Goal: Transaction & Acquisition: Purchase product/service

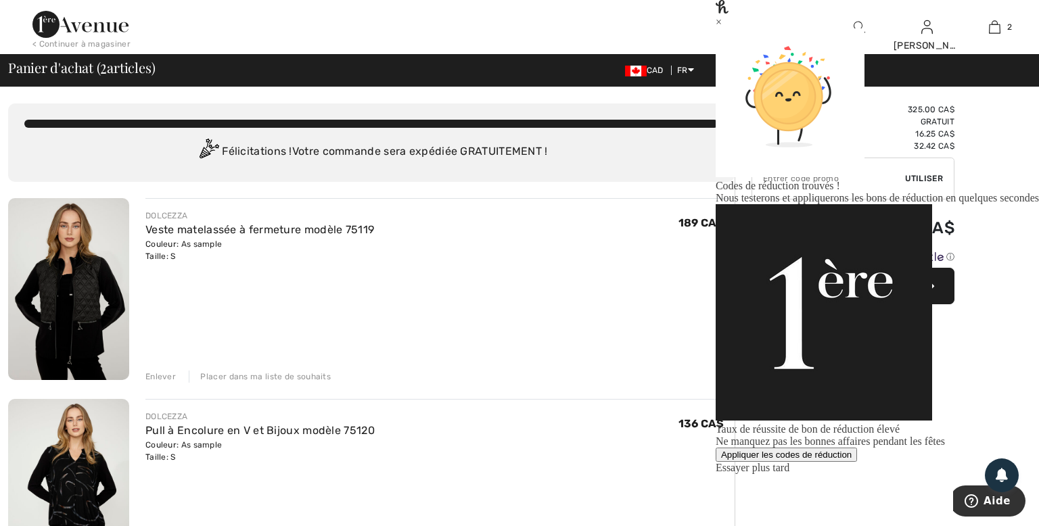
click at [288, 376] on div "Placer dans ma liste de souhaits" at bounding box center [260, 377] width 142 height 12
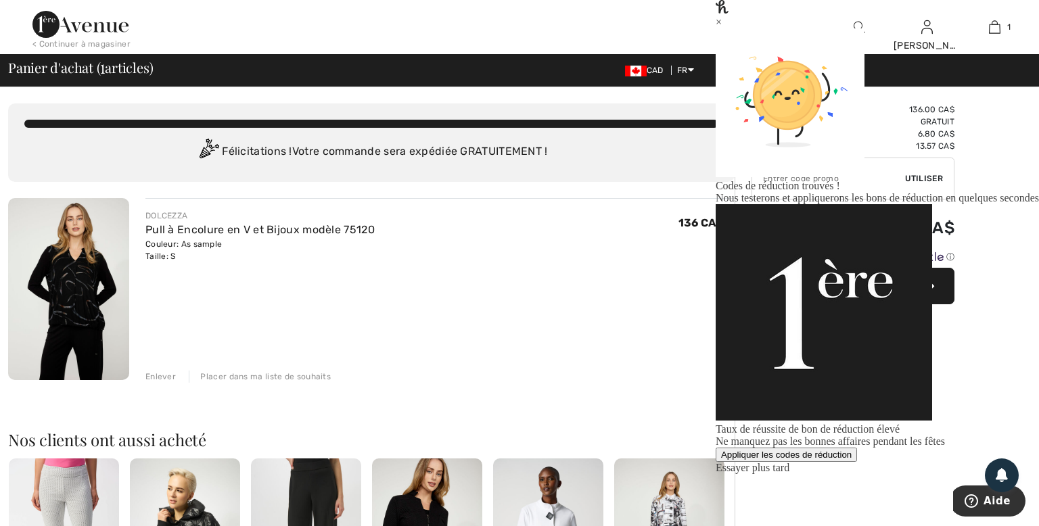
click at [852, 450] on div "Appliquer les codes de réduction" at bounding box center [786, 455] width 131 height 10
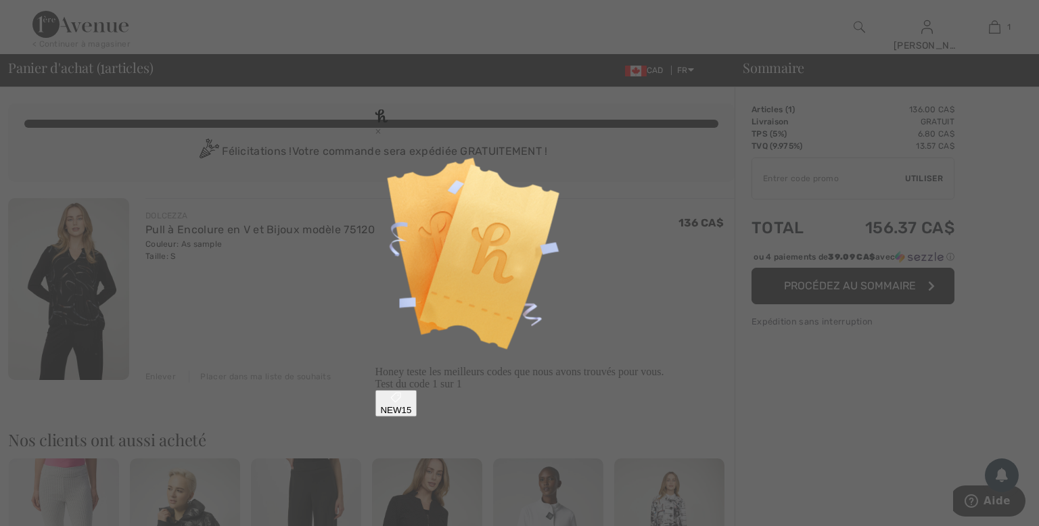
type input "NEW15"
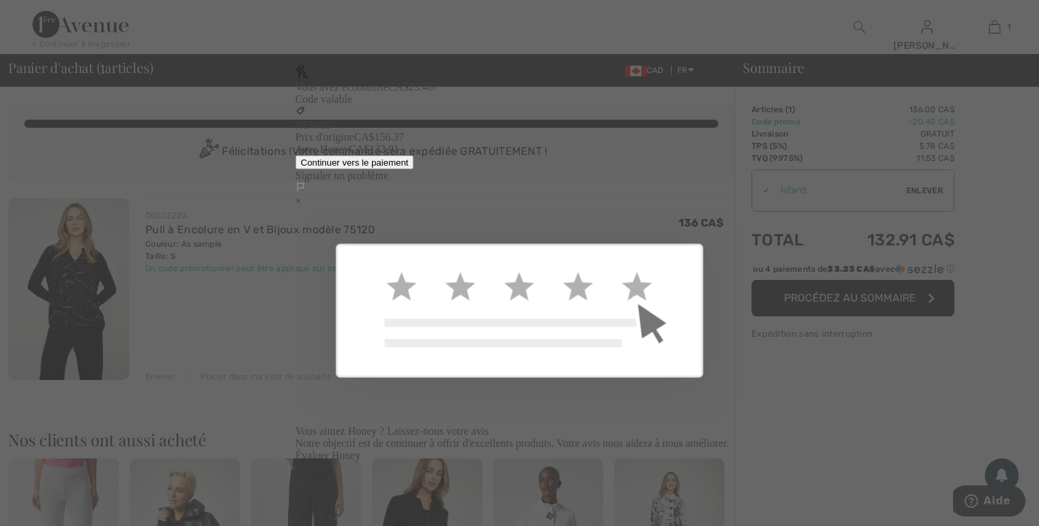
click at [723, 196] on div "×" at bounding box center [520, 202] width 449 height 12
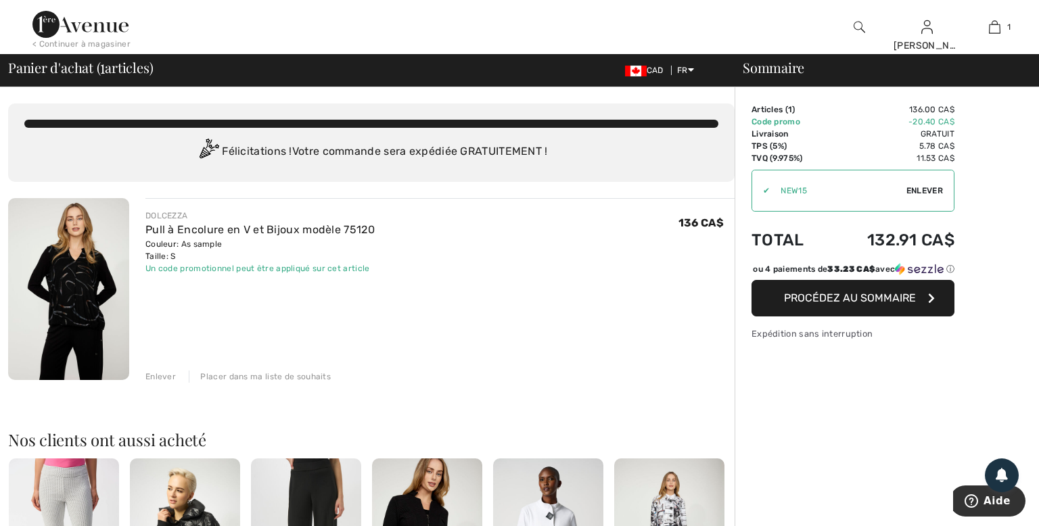
click at [845, 304] on span "Procédez au sommaire" at bounding box center [850, 298] width 132 height 13
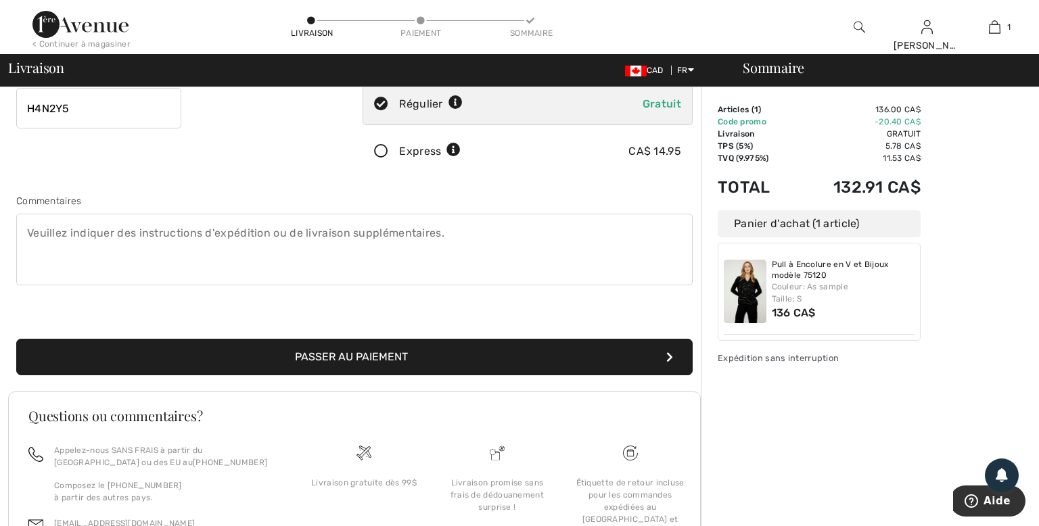
scroll to position [291, 0]
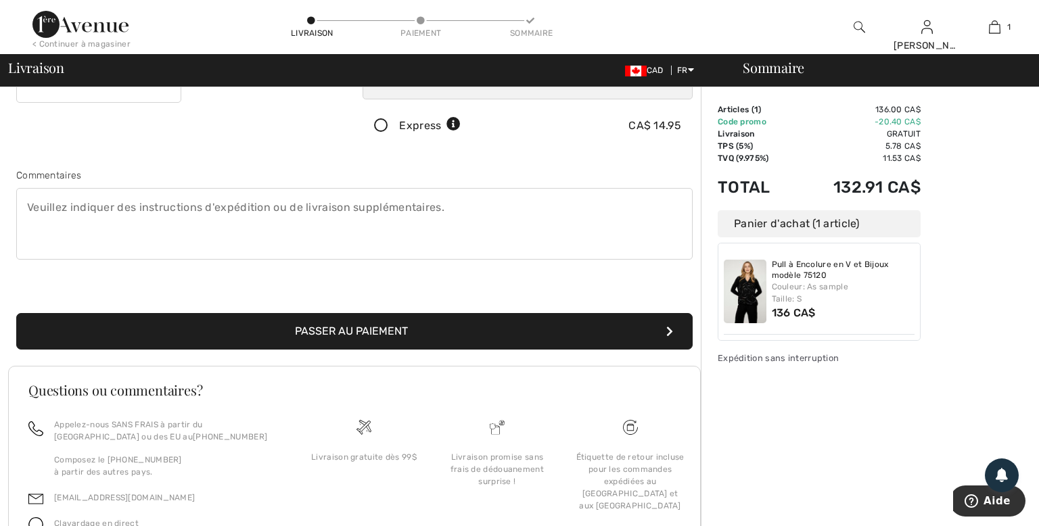
click at [360, 325] on button "Passer au paiement" at bounding box center [354, 331] width 677 height 37
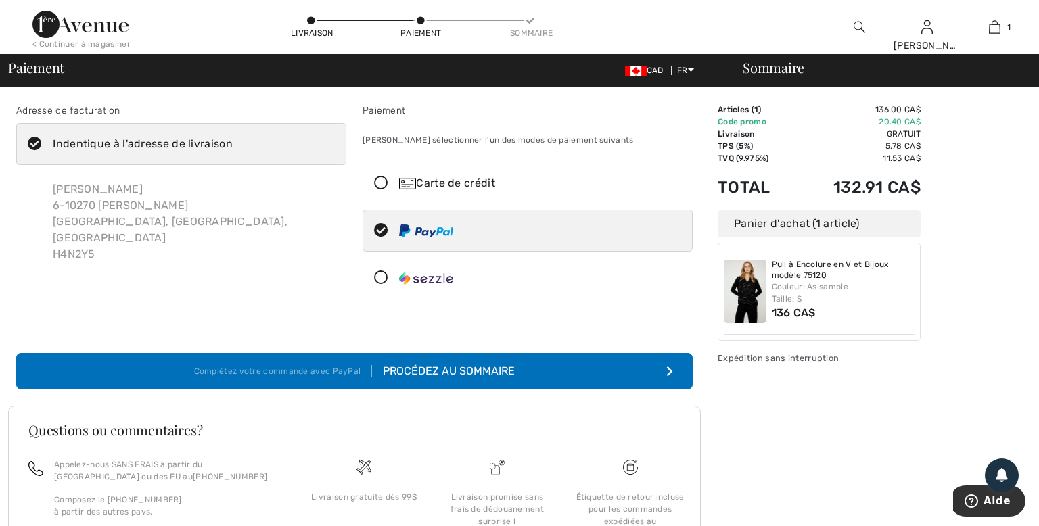
click at [34, 142] on icon at bounding box center [35, 144] width 36 height 14
click at [233, 142] on input "Indentique à l'adresse de livraison" at bounding box center [237, 144] width 9 height 41
checkbox input "false"
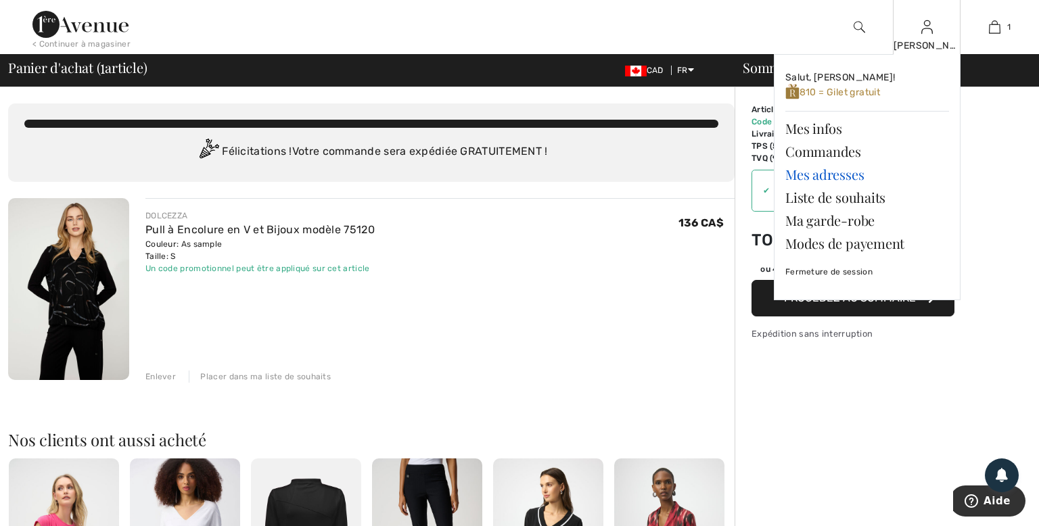
click at [802, 174] on link "Mes adresses" at bounding box center [868, 174] width 164 height 23
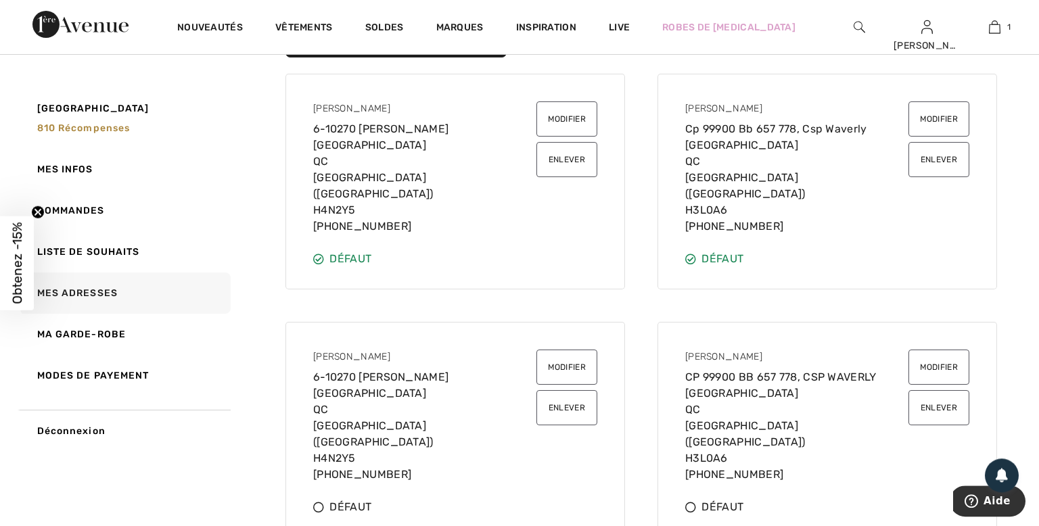
scroll to position [143, 0]
click at [323, 254] on icon at bounding box center [318, 259] width 11 height 11
click at [321, 254] on icon at bounding box center [318, 259] width 11 height 11
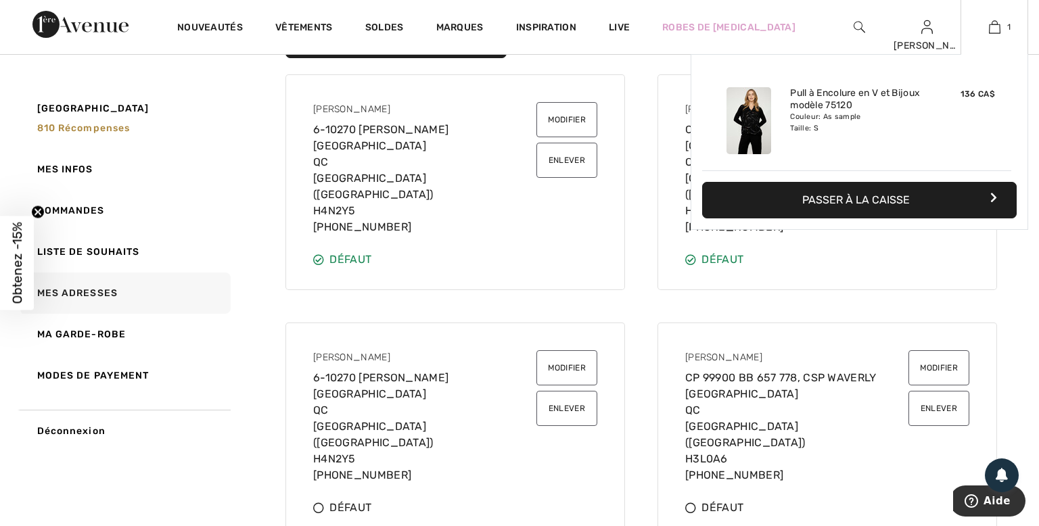
click at [873, 207] on button "Passer à la caisse" at bounding box center [859, 200] width 315 height 37
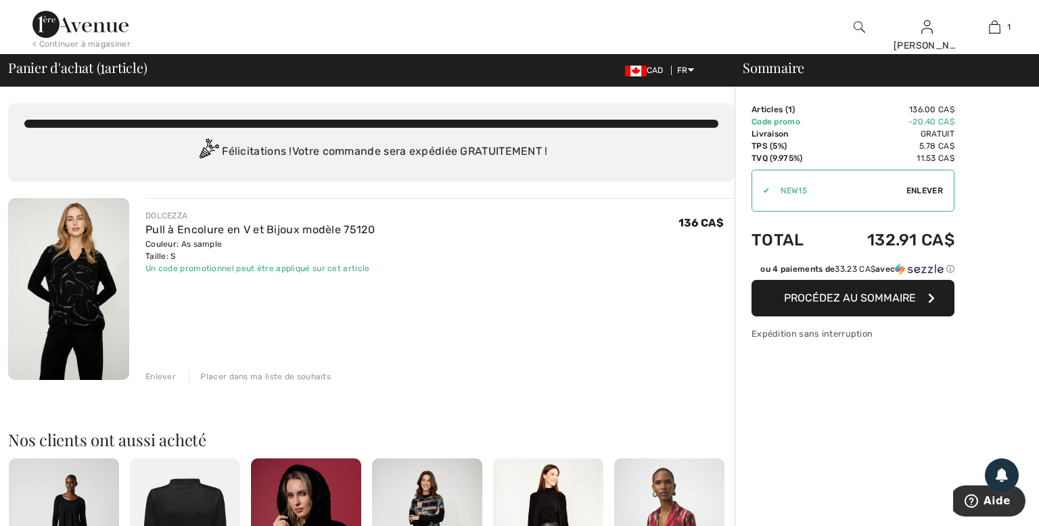
click at [840, 300] on span "Procédez au sommaire" at bounding box center [850, 298] width 132 height 13
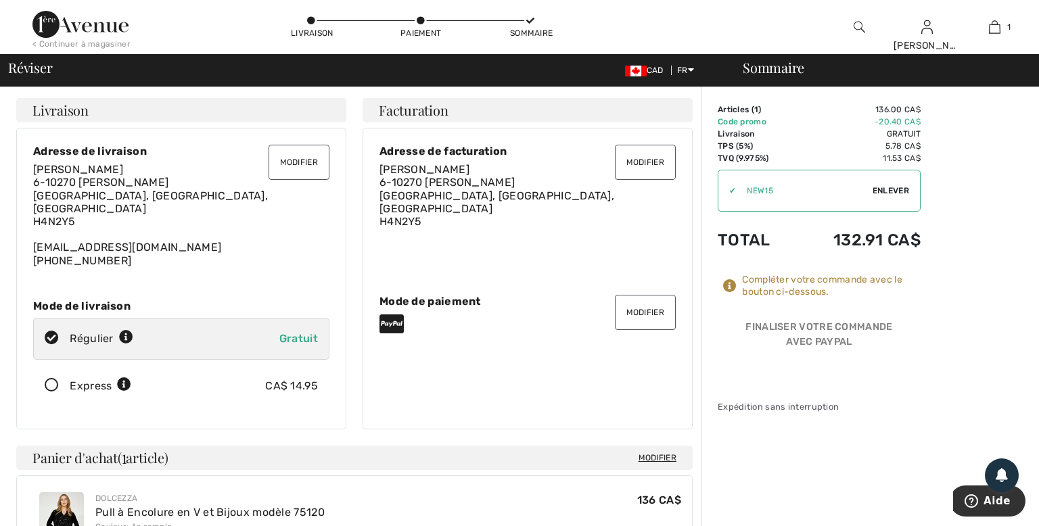
click at [297, 165] on button "Modifier" at bounding box center [299, 162] width 61 height 35
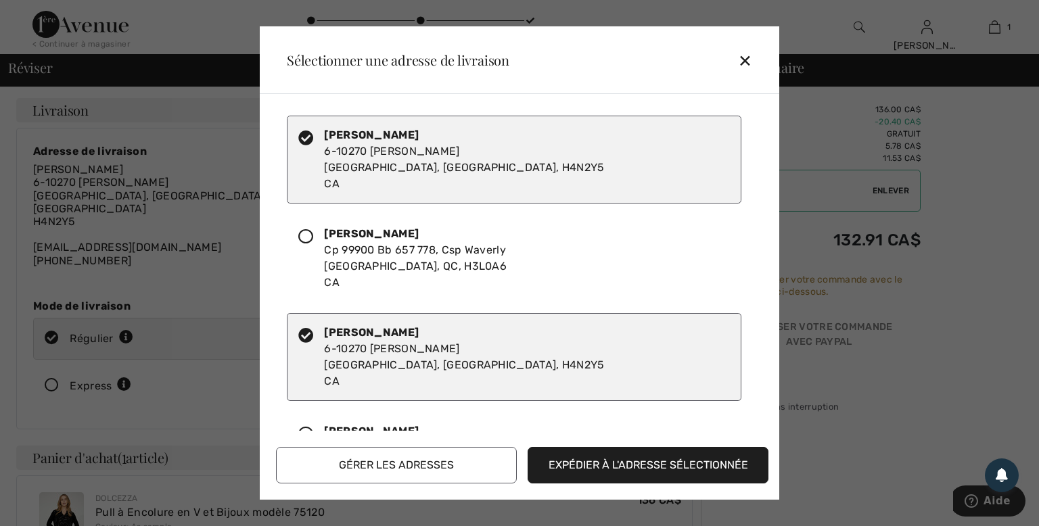
click at [309, 237] on icon at bounding box center [305, 236] width 15 height 15
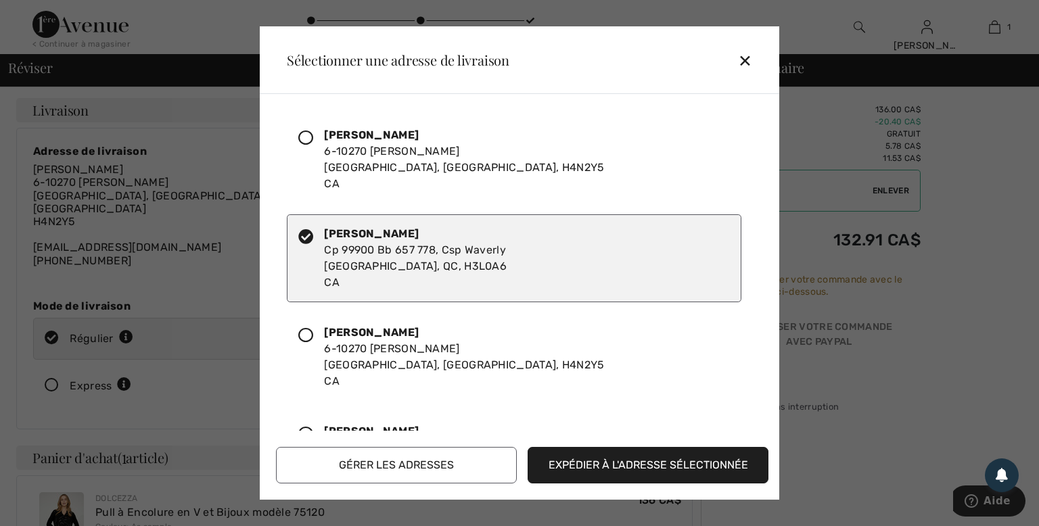
click at [619, 464] on button "Expédier à l'adresse sélectionnée" at bounding box center [648, 465] width 241 height 37
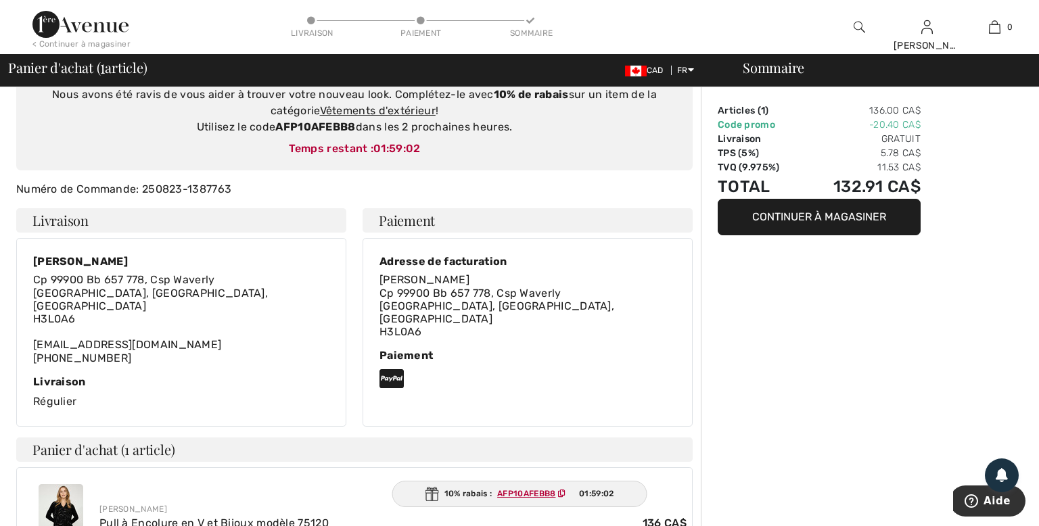
scroll to position [143, 0]
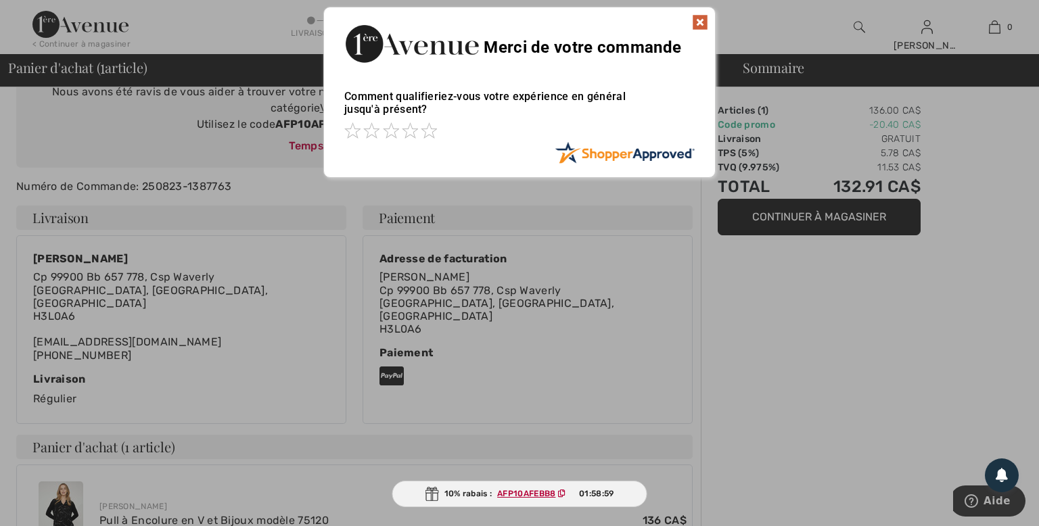
click at [697, 18] on img at bounding box center [700, 22] width 16 height 16
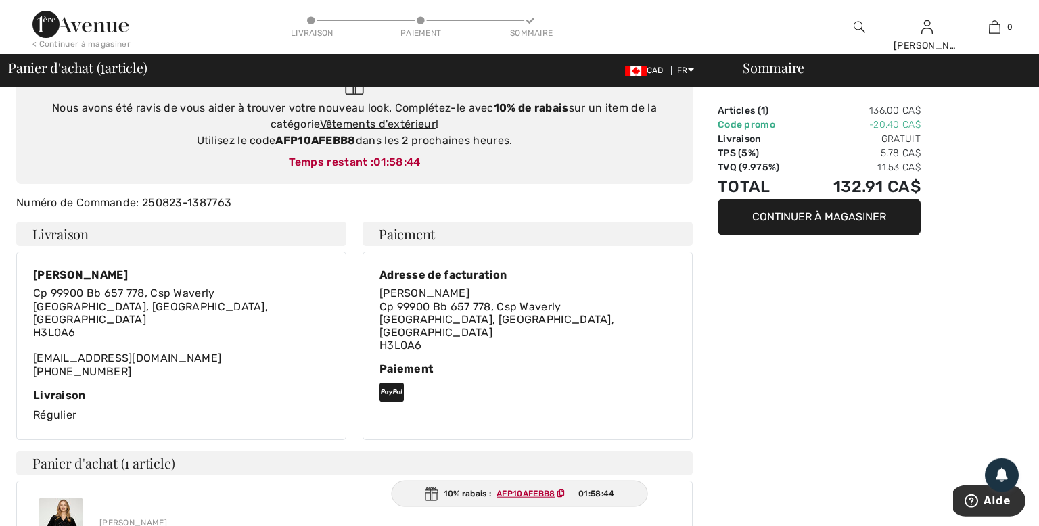
scroll to position [0, 0]
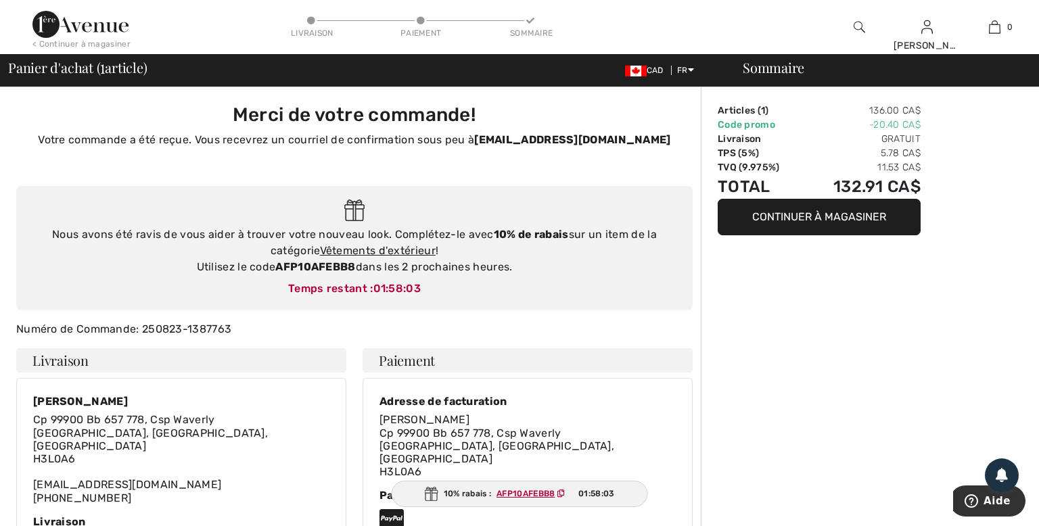
click at [776, 315] on div "Sommaire Articles ( 1 ) 136.00 CA$ Code promo -20.40 CA$ Livraison Gratuit TPS …" at bounding box center [870, 521] width 338 height 869
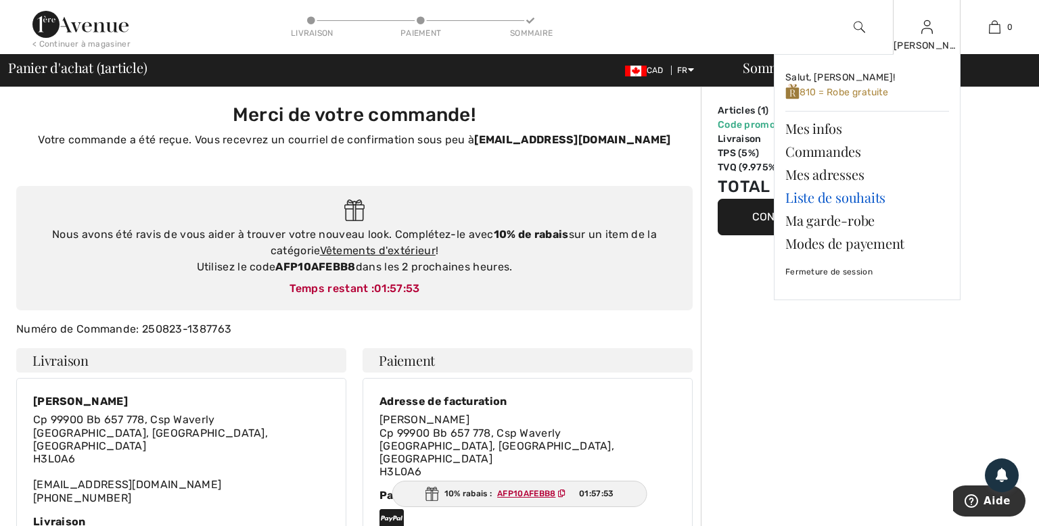
click at [804, 199] on link "Liste de souhaits" at bounding box center [868, 197] width 164 height 23
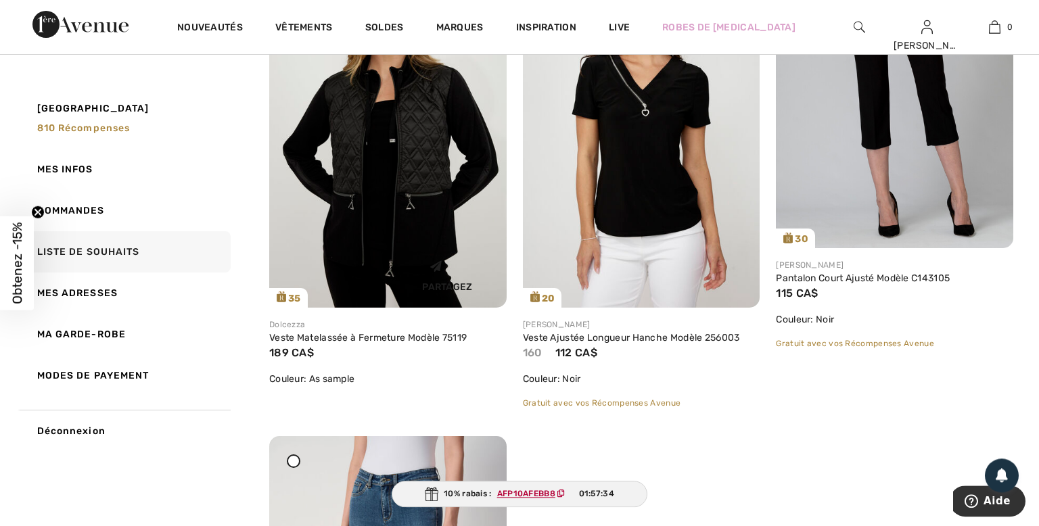
scroll to position [214, 0]
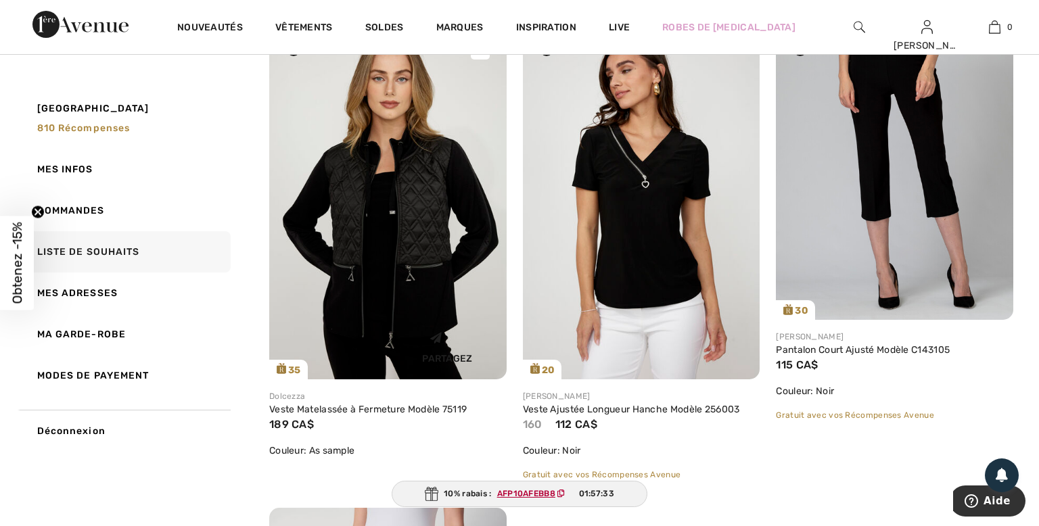
click at [402, 223] on img at bounding box center [388, 202] width 238 height 356
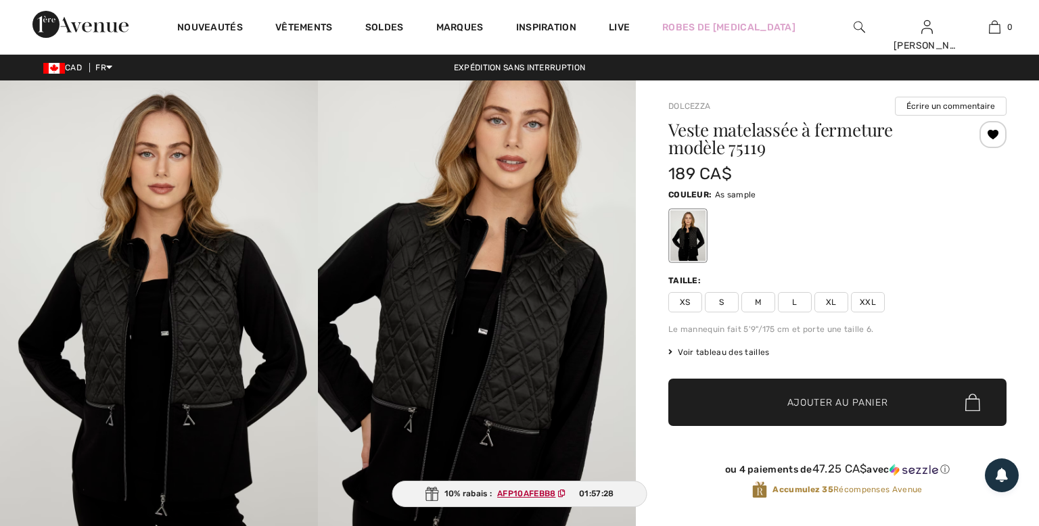
checkbox input "true"
click at [721, 306] on span "S" at bounding box center [722, 302] width 34 height 20
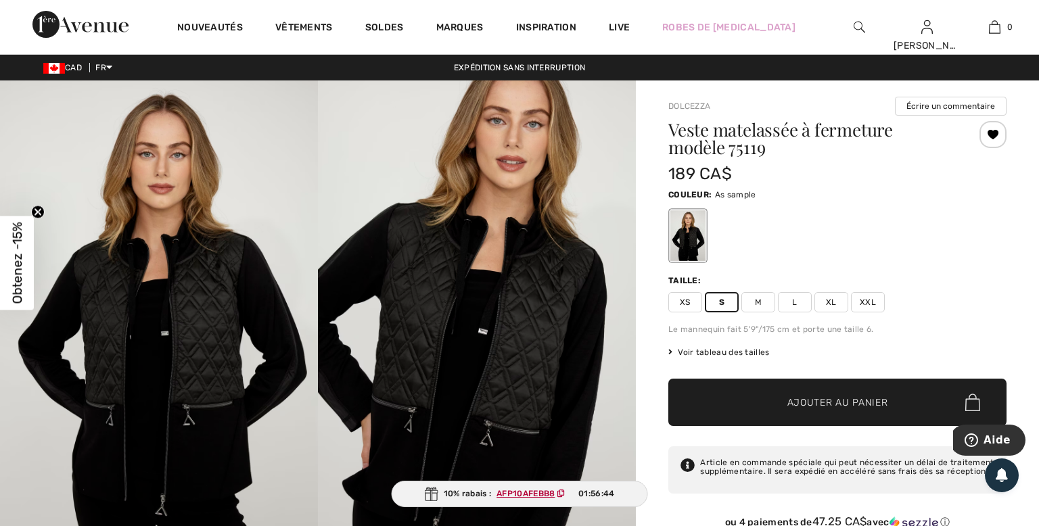
scroll to position [71, 0]
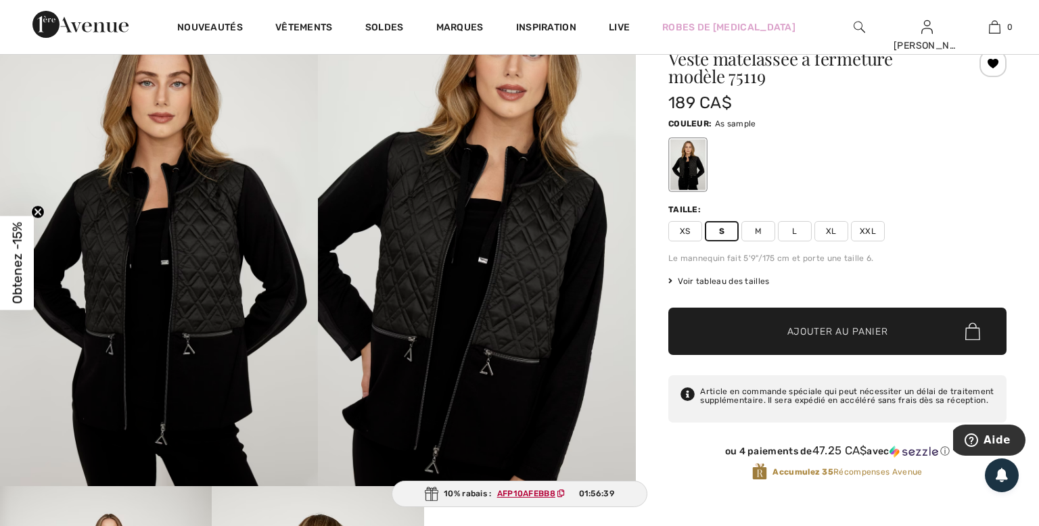
click at [821, 327] on span "Ajouter au panier" at bounding box center [838, 332] width 101 height 14
click at [805, 336] on span "Ajouter au panier" at bounding box center [838, 332] width 101 height 14
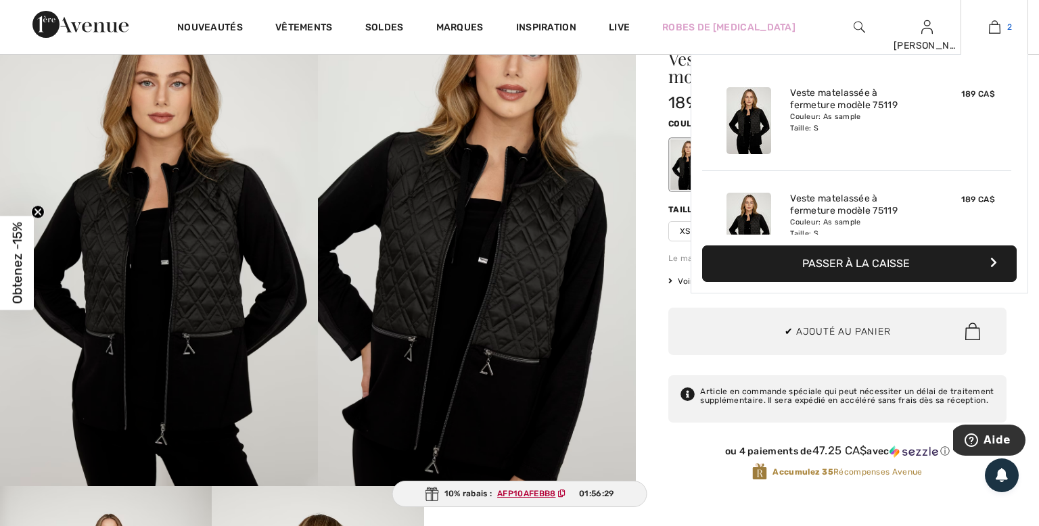
scroll to position [41, 0]
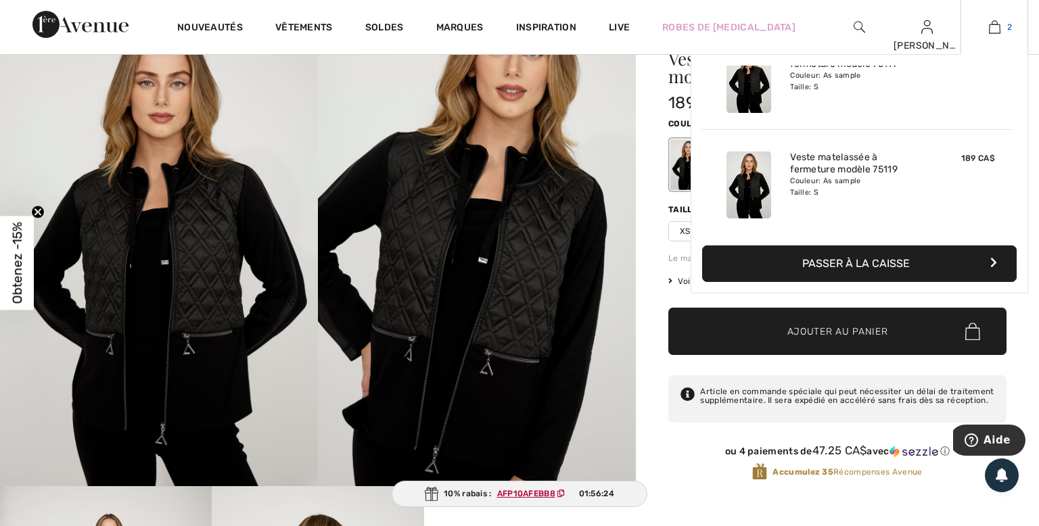
click at [991, 34] on img at bounding box center [995, 27] width 12 height 16
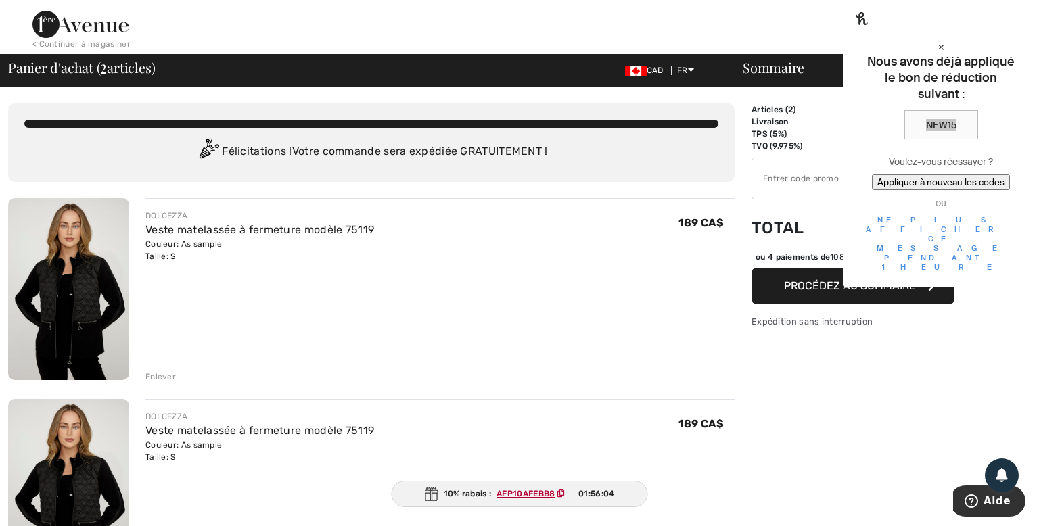
drag, startPoint x: 917, startPoint y: 119, endPoint x: 947, endPoint y: 116, distance: 30.0
click at [947, 175] on div "NEW15" at bounding box center [941, 224] width 158 height 99
copy div "NEW15"
click at [1009, 39] on div "×" at bounding box center [941, 46] width 158 height 14
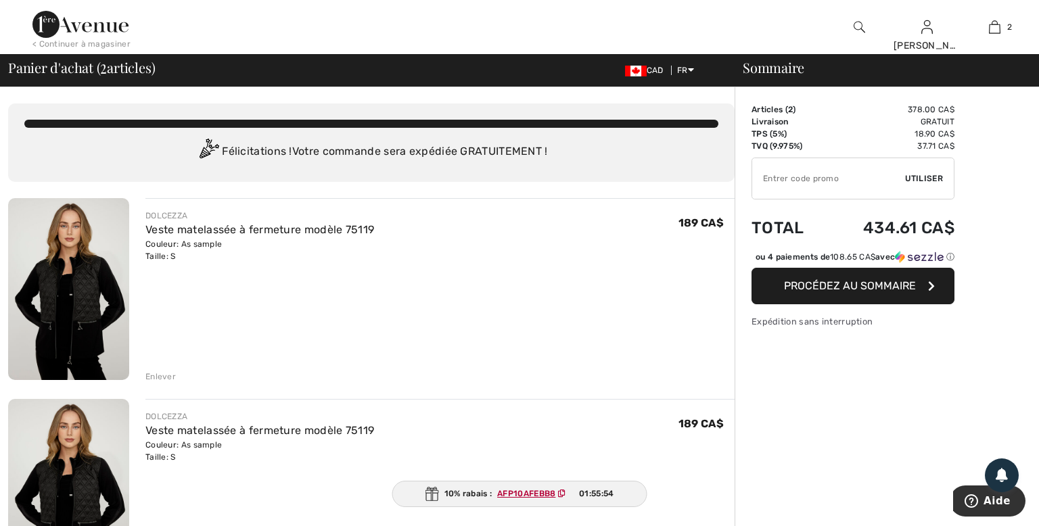
click at [156, 376] on div "Enlever" at bounding box center [160, 377] width 30 height 12
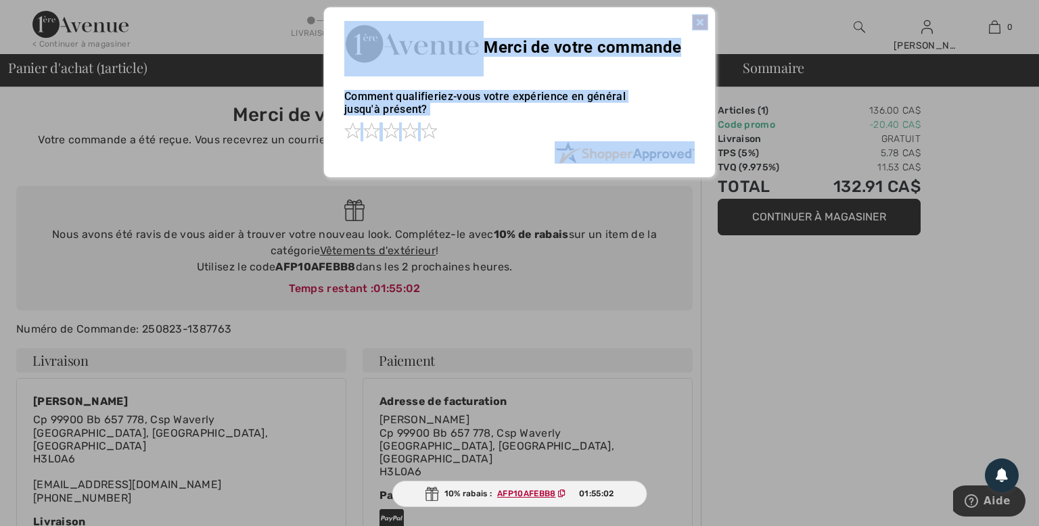
drag, startPoint x: 277, startPoint y: 267, endPoint x: 294, endPoint y: 267, distance: 16.9
click at [294, 267] on body "Nous respectons votre vie privée. Nous utilisons des cookies pour améliorer vot…" at bounding box center [519, 478] width 1039 height 956
click at [701, 20] on img at bounding box center [700, 22] width 16 height 16
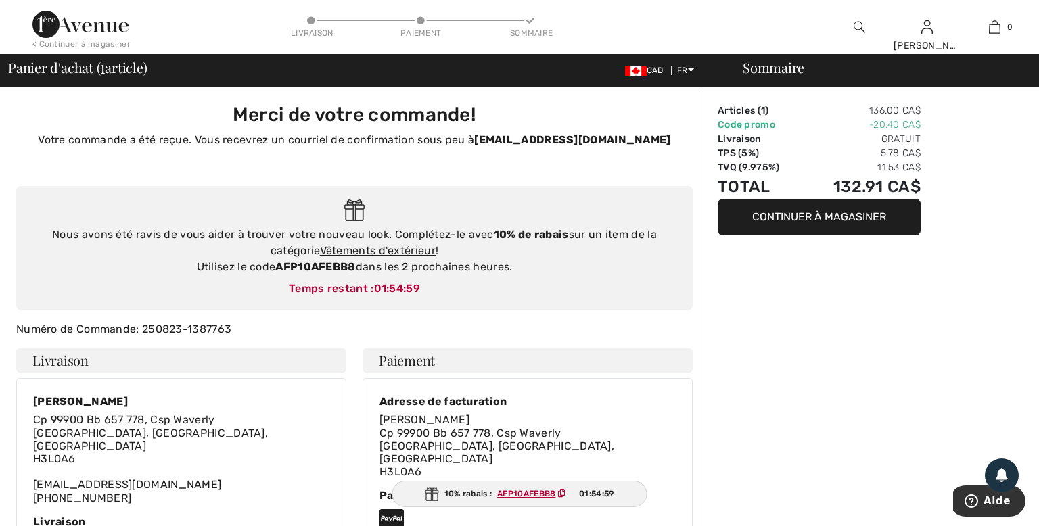
click at [356, 260] on div "Nous avons été ravis de vous aider à trouver votre nouveau look. Complétez-le a…" at bounding box center [355, 251] width 650 height 49
drag, startPoint x: 356, startPoint y: 266, endPoint x: 279, endPoint y: 274, distance: 76.9
click at [279, 274] on div "Nous avons été ravis de vous aider à trouver votre nouveau look. Complétez-le a…" at bounding box center [355, 251] width 650 height 49
copy strong "AFP10AFEBB8"
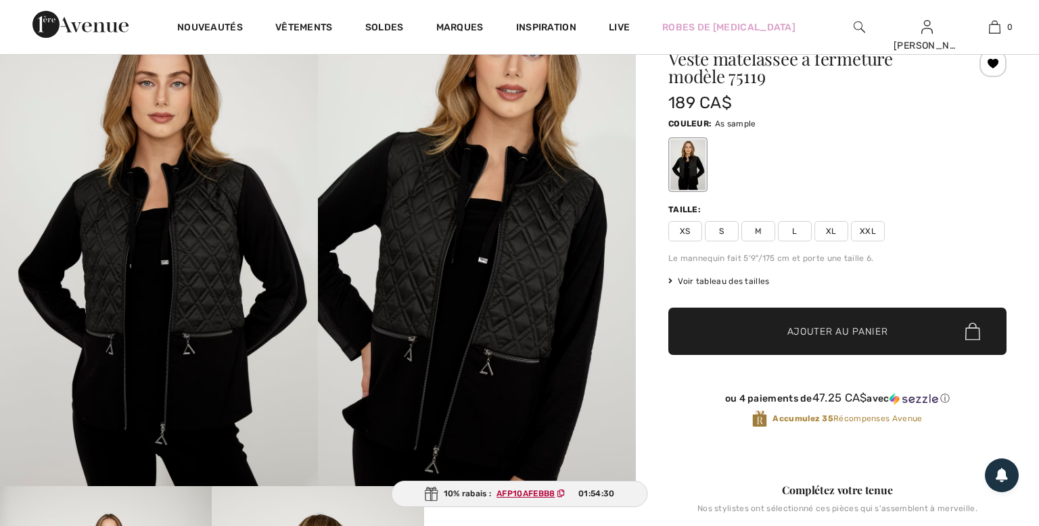
click at [719, 231] on span "S" at bounding box center [722, 231] width 34 height 20
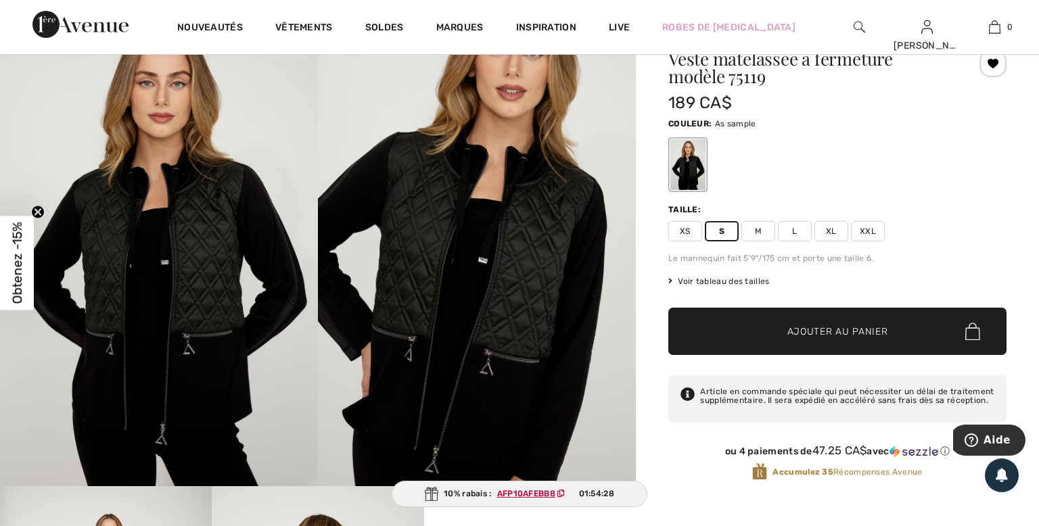
click at [828, 335] on span "Ajouter au panier" at bounding box center [838, 332] width 101 height 14
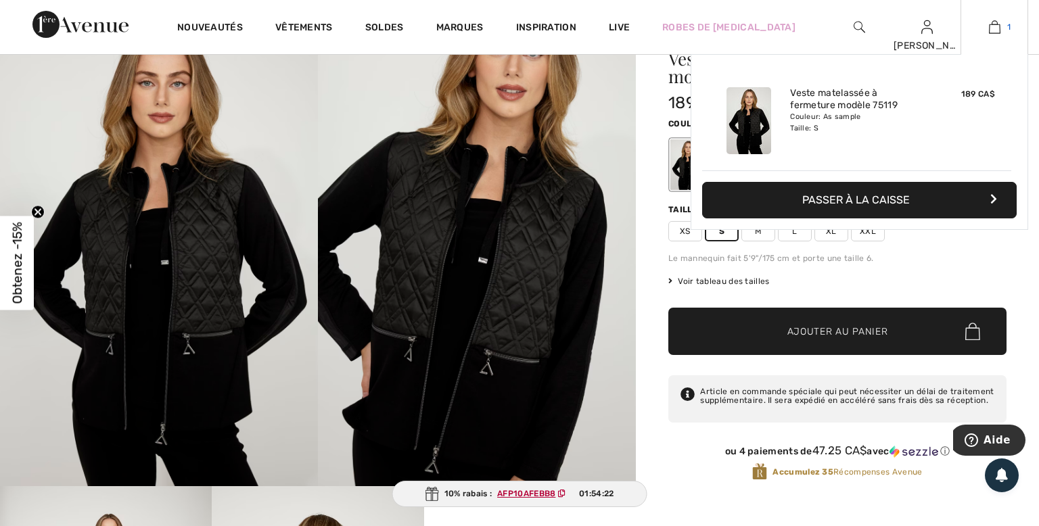
click at [998, 24] on img at bounding box center [995, 27] width 12 height 16
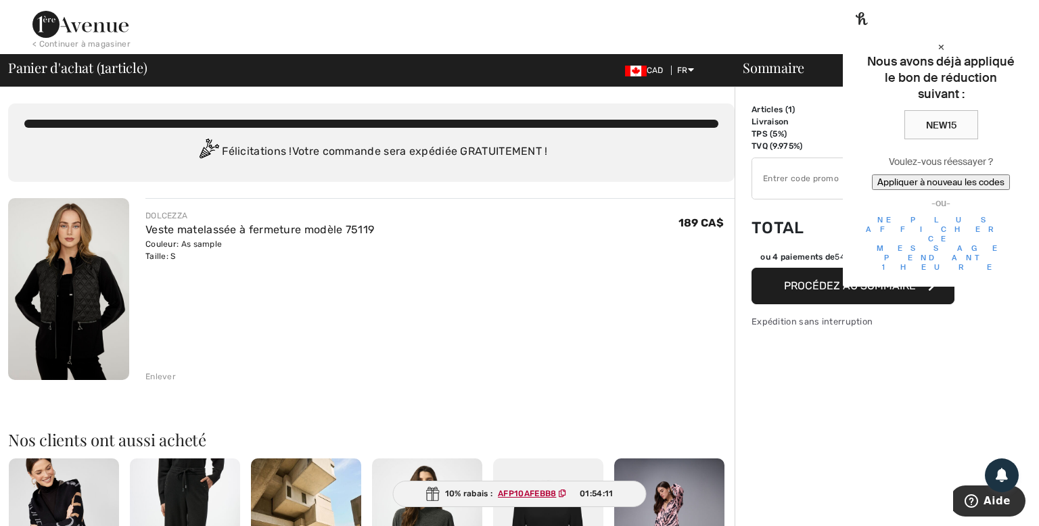
click at [930, 181] on div "Appliquer à nouveau les codes" at bounding box center [941, 183] width 127 height 12
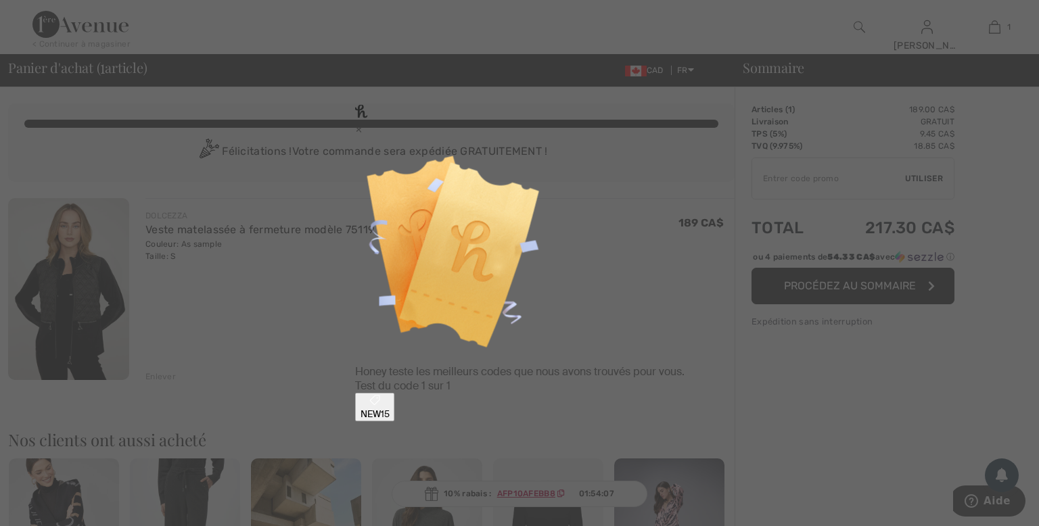
type input "NEW15"
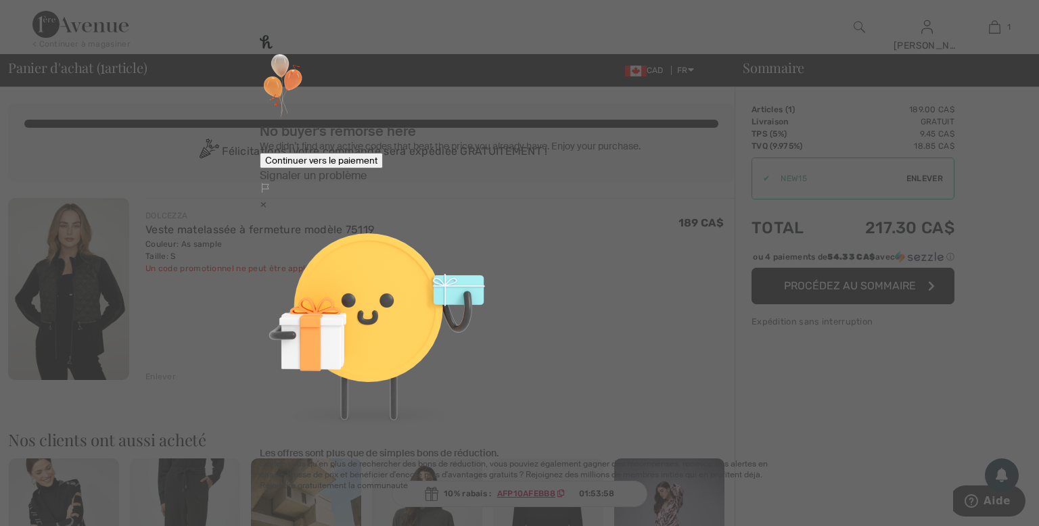
click at [378, 166] on div "Continuer vers le paiement" at bounding box center [321, 161] width 112 height 12
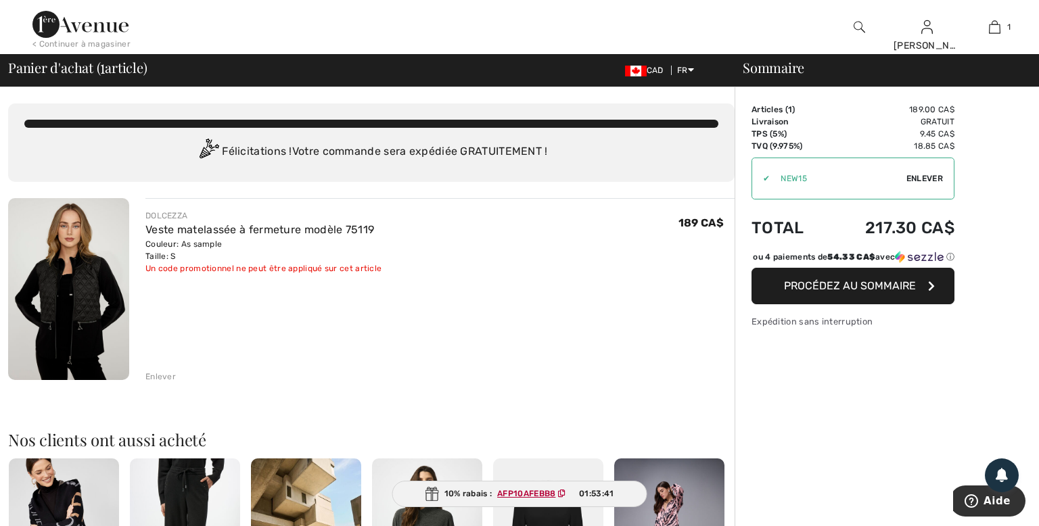
click at [915, 177] on span "Enlever" at bounding box center [925, 179] width 37 height 12
click at [786, 181] on input "TEXT" at bounding box center [828, 178] width 153 height 41
click at [936, 179] on span "Utiliser" at bounding box center [924, 179] width 38 height 12
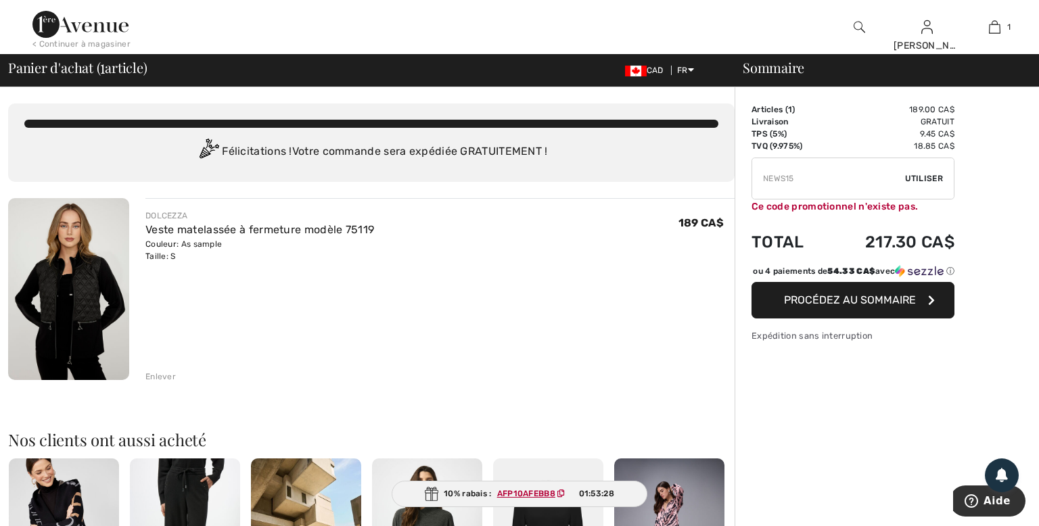
drag, startPoint x: 796, startPoint y: 178, endPoint x: 723, endPoint y: 179, distance: 73.1
click at [752, 179] on input "TEXT" at bounding box center [828, 178] width 153 height 41
paste input "AFP10AFEBB8"
type input "AFP10AFEBB8"
click at [925, 175] on span "Utiliser" at bounding box center [924, 179] width 38 height 12
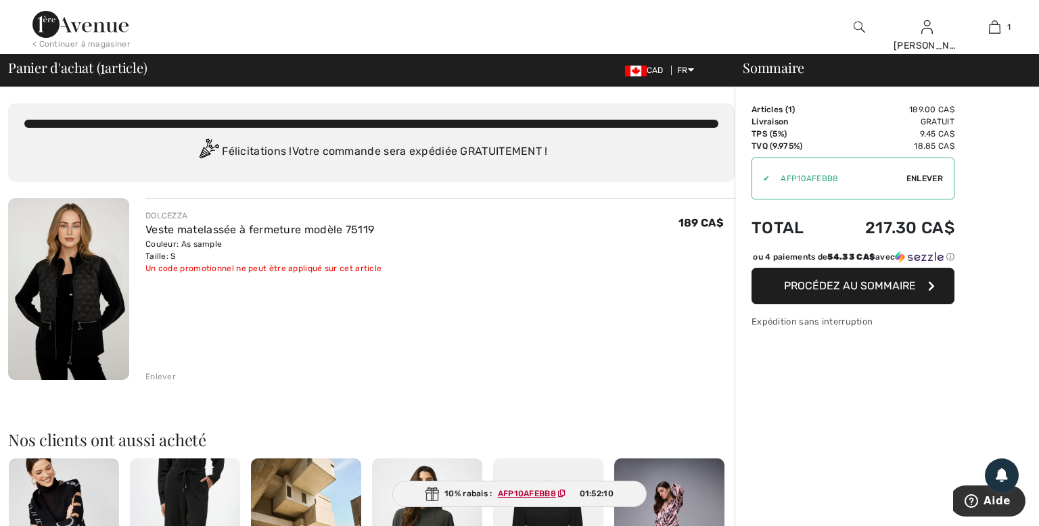
click at [913, 180] on span "Enlever" at bounding box center [925, 179] width 37 height 12
click at [917, 175] on span "Utiliser" at bounding box center [924, 179] width 38 height 12
click at [813, 28] on div "< Continuer à magasiner Marc Salut, Marc! 810 = Haut gratuit Mes infos Commande…" at bounding box center [519, 27] width 1039 height 54
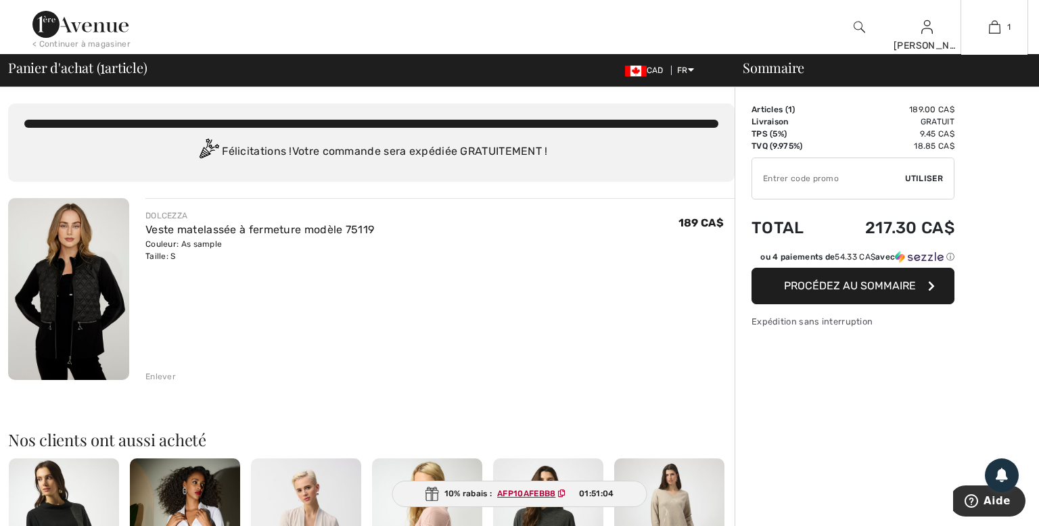
checkbox input "true"
